Goal: Check status: Check status

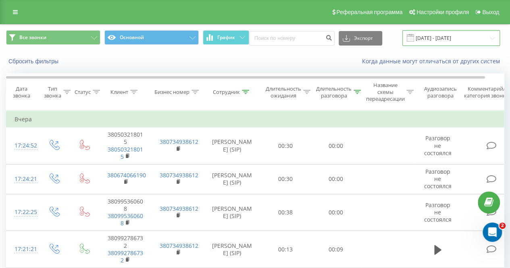
click at [438, 35] on input "[DATE] - [DATE]" at bounding box center [450, 38] width 97 height 16
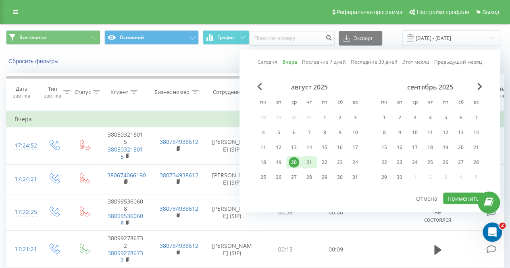
click at [310, 162] on div "21" at bounding box center [309, 162] width 10 height 10
click at [453, 197] on button "Применить" at bounding box center [463, 199] width 41 height 12
type input "[DATE] - [DATE]"
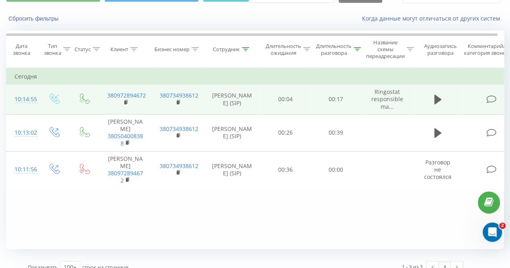
scroll to position [53, 0]
